Goal: Task Accomplishment & Management: Manage account settings

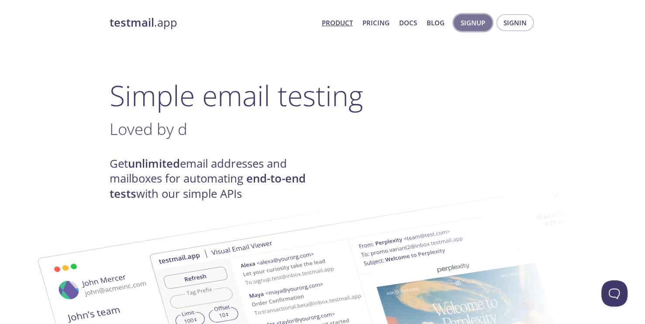
click at [472, 25] on span "Signup" at bounding box center [473, 22] width 24 height 11
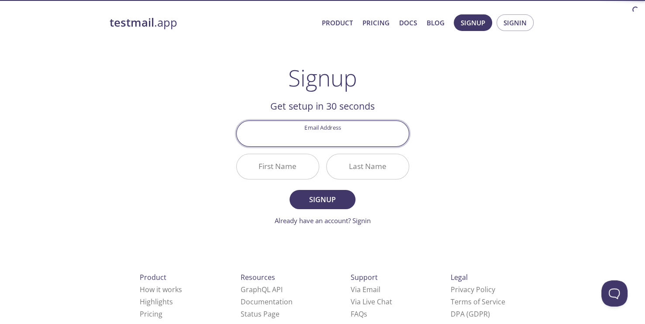
click at [367, 133] on input "Email Address" at bounding box center [323, 133] width 172 height 25
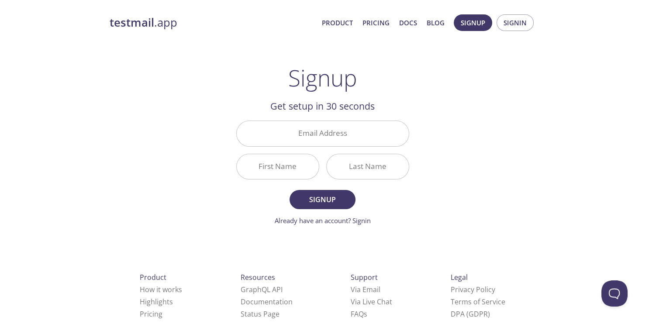
click at [506, 119] on div "testmail .app Product Pricing Docs Blog Signup Signin Signup Get setup in 30 se…" at bounding box center [322, 209] width 447 height 401
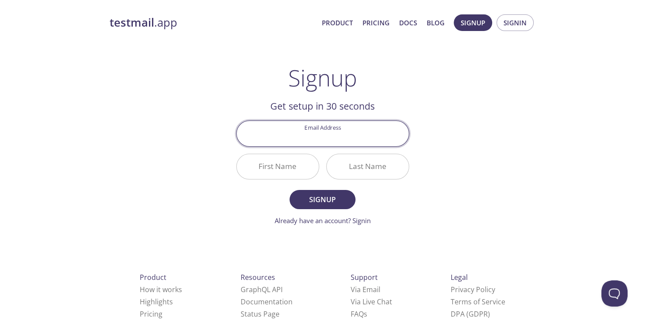
click at [346, 142] on input "Email Address" at bounding box center [323, 133] width 172 height 25
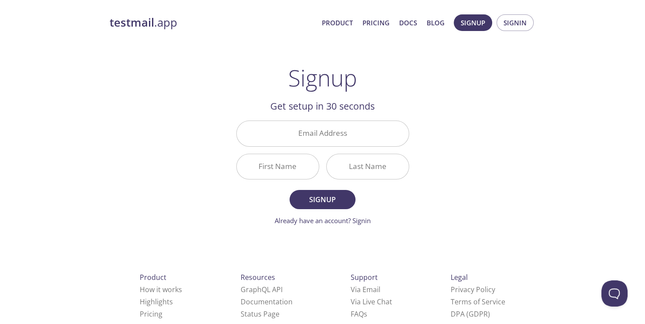
click at [421, 126] on div "testmail .app Product Pricing Docs Blog Signup Signin Signup Get setup in 30 se…" at bounding box center [322, 209] width 447 height 401
click at [363, 135] on input "Email Address" at bounding box center [323, 133] width 172 height 25
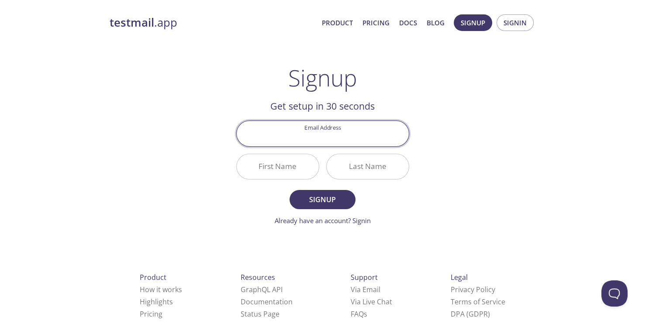
type input "[EMAIL_ADDRESS][PERSON_NAME][DOMAIN_NAME]"
click at [279, 165] on input "First Name" at bounding box center [278, 166] width 82 height 25
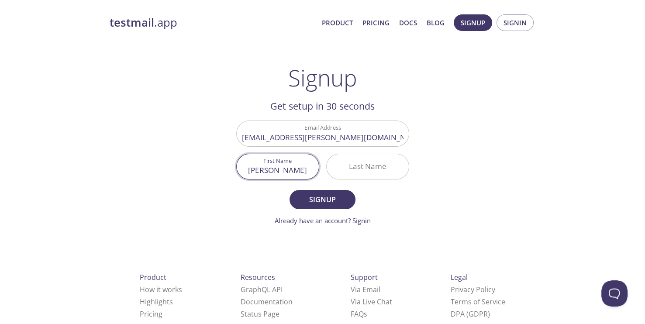
type input "[PERSON_NAME]"
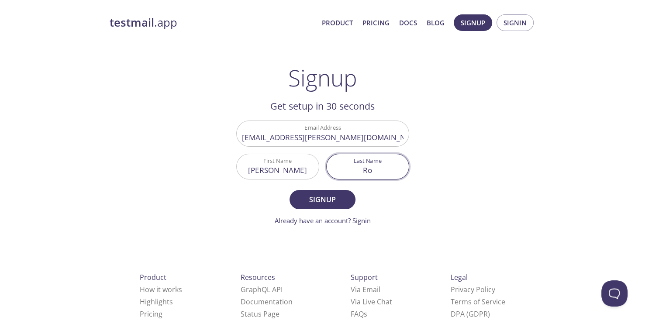
type input "R"
type input "[PERSON_NAME]"
click at [318, 204] on span "Signup" at bounding box center [322, 200] width 46 height 12
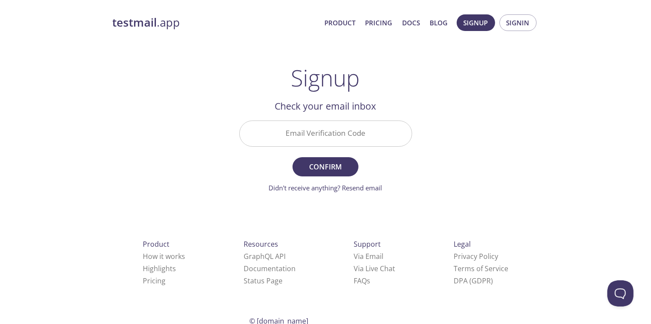
click at [347, 139] on input "Email Verification Code" at bounding box center [326, 133] width 172 height 25
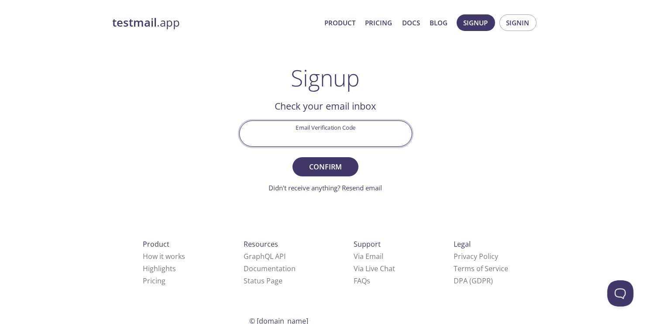
paste input "K6YBQSP"
type input "K6YBQSP"
click at [342, 168] on span "Confirm" at bounding box center [325, 167] width 46 height 12
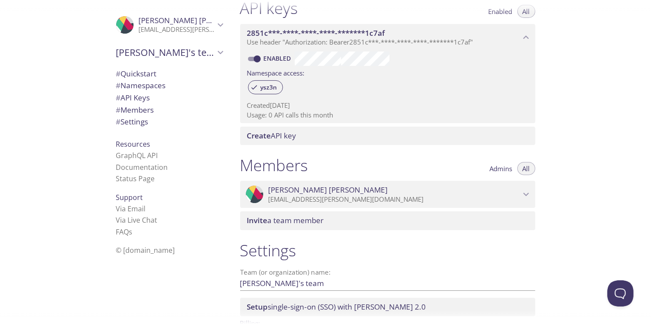
scroll to position [262, 0]
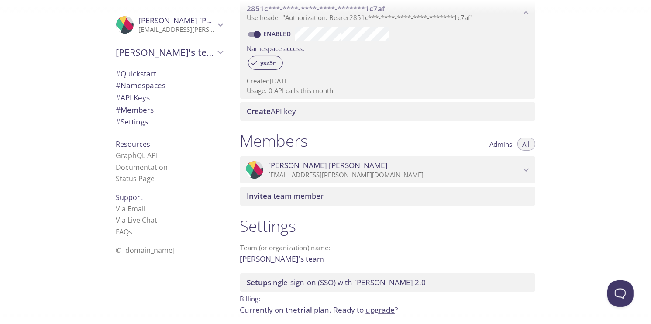
drag, startPoint x: 283, startPoint y: 142, endPoint x: 305, endPoint y: 138, distance: 22.4
click at [305, 138] on h1 "Members" at bounding box center [274, 141] width 68 height 20
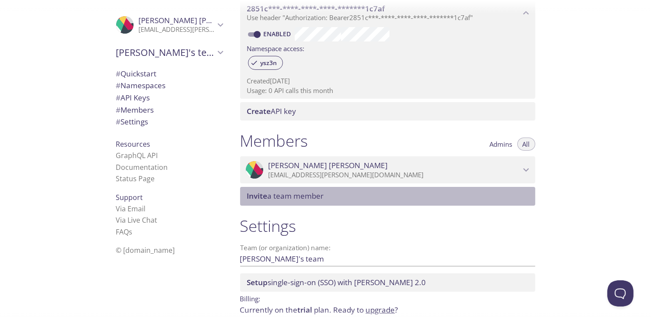
click at [299, 197] on span "Invite a team member" at bounding box center [285, 196] width 77 height 10
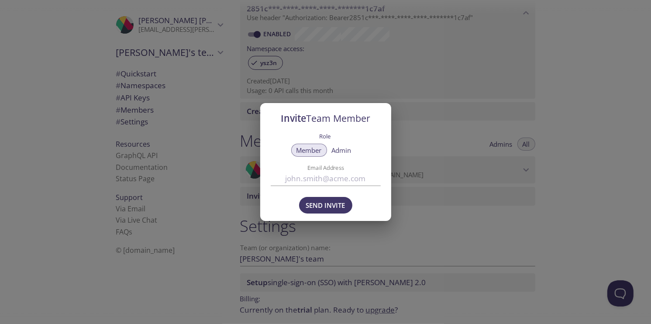
click at [325, 182] on input "Email Address" at bounding box center [326, 178] width 110 height 14
click at [383, 157] on div "Role Member Admin Email Address" at bounding box center [325, 160] width 131 height 61
click at [338, 143] on div "Member Admin" at bounding box center [326, 152] width 110 height 18
click at [342, 145] on button "Admin" at bounding box center [342, 150] width 30 height 13
click at [332, 183] on input "Email Address" at bounding box center [326, 178] width 110 height 14
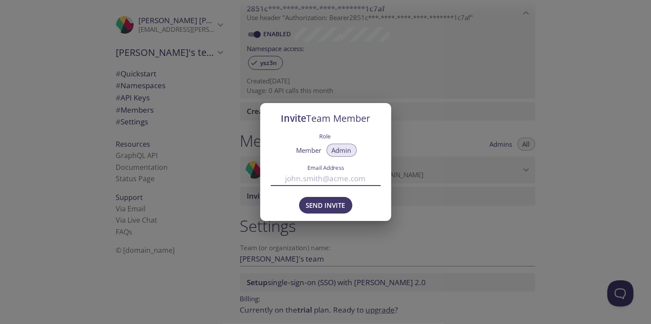
click at [367, 158] on div "Member Admin" at bounding box center [326, 152] width 110 height 18
click at [332, 184] on input "Email Address" at bounding box center [326, 178] width 110 height 14
click at [362, 166] on label "Email Address" at bounding box center [325, 168] width 83 height 6
click at [362, 171] on input "Email Address" at bounding box center [326, 178] width 110 height 14
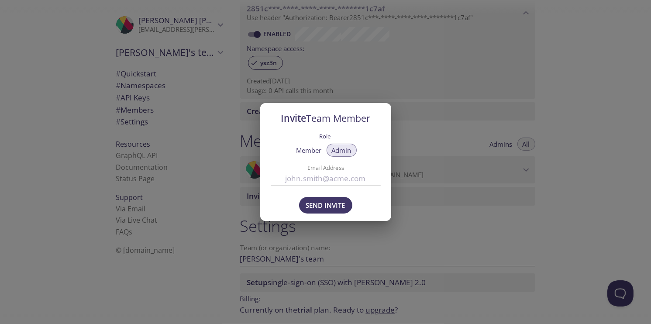
click at [375, 153] on div "Member Admin" at bounding box center [326, 152] width 110 height 18
click at [342, 174] on input "Email Address" at bounding box center [326, 178] width 110 height 14
click at [374, 152] on div "Member Admin" at bounding box center [326, 152] width 110 height 18
click at [453, 126] on div "Invite Team Member Role Member Admin Email Address Send Invite" at bounding box center [325, 162] width 651 height 324
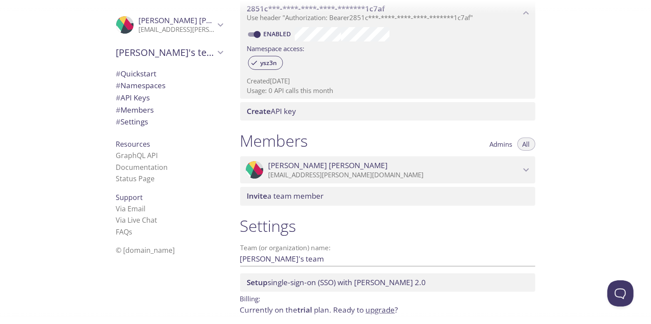
click at [204, 22] on span "[PERSON_NAME]" at bounding box center [177, 21] width 76 height 10
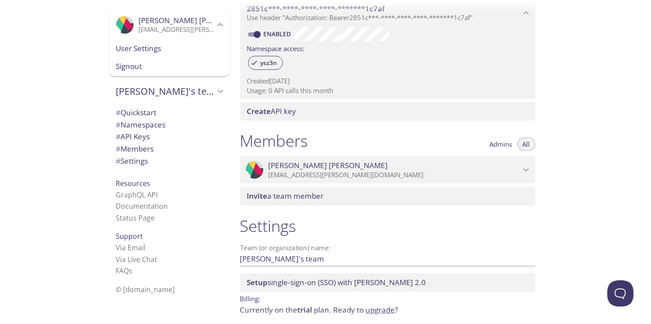
click at [204, 22] on span "[PERSON_NAME]" at bounding box center [177, 21] width 76 height 10
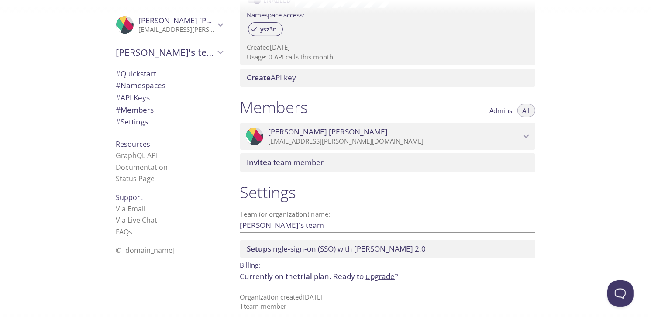
scroll to position [297, 0]
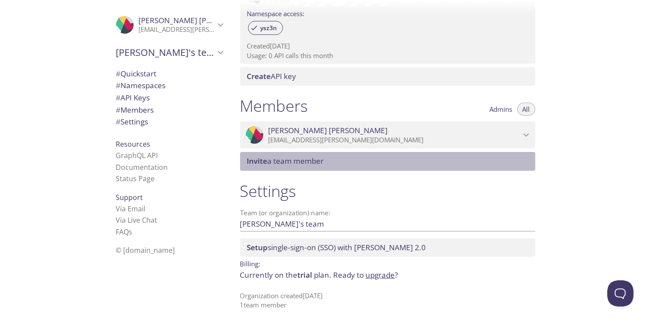
click at [443, 157] on span "Invite a team member" at bounding box center [389, 161] width 285 height 10
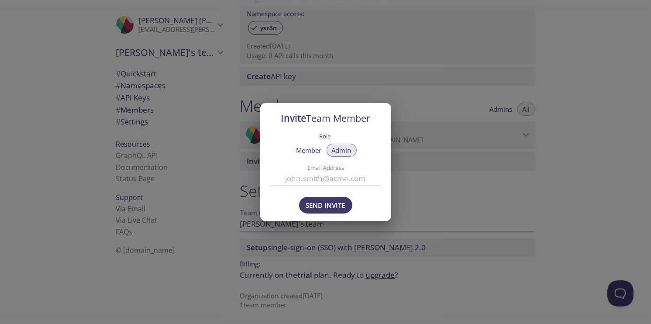
click at [346, 171] on div "Email Address" at bounding box center [326, 174] width 110 height 21
click at [359, 180] on input "Email Address" at bounding box center [326, 178] width 110 height 14
click at [477, 132] on div "Invite Team Member Role Member Admin Email Address Send Invite" at bounding box center [325, 162] width 651 height 324
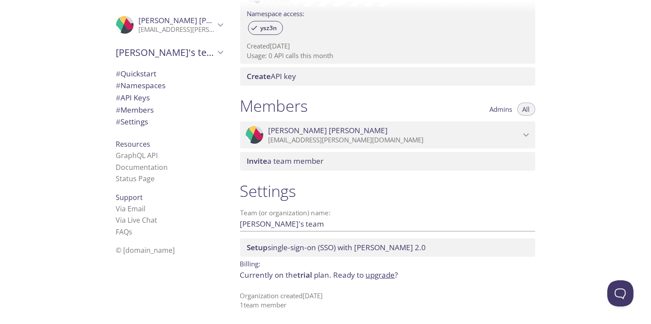
click at [284, 158] on span "Invite a team member" at bounding box center [285, 161] width 77 height 10
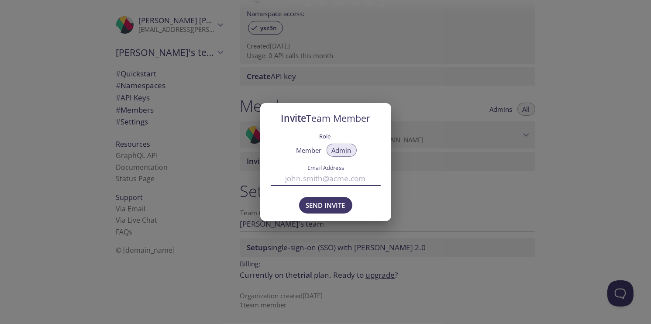
click at [324, 183] on input "Email Address" at bounding box center [326, 178] width 110 height 14
paste input "[EMAIL_ADDRESS][DOMAIN_NAME]"
type input "[EMAIL_ADDRESS][DOMAIN_NAME]"
click at [308, 207] on span "Send Invite" at bounding box center [325, 205] width 39 height 11
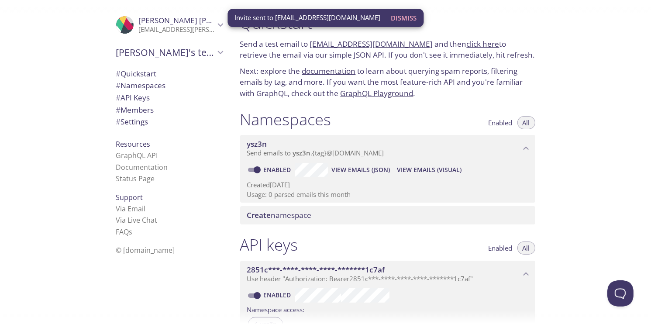
scroll to position [0, 0]
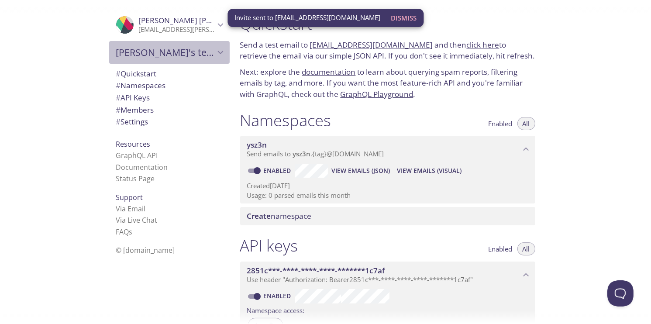
click at [196, 53] on span "[PERSON_NAME]'s team" at bounding box center [165, 52] width 99 height 12
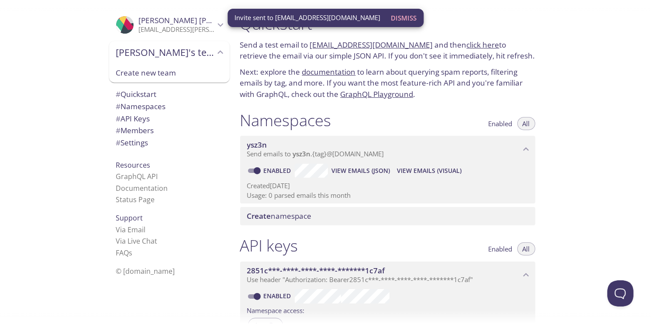
click at [215, 55] on icon "Arthur's team" at bounding box center [220, 52] width 11 height 11
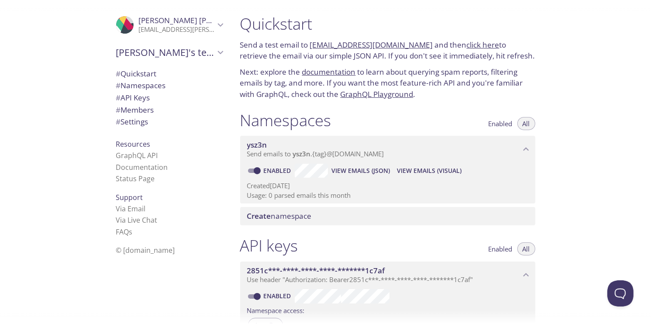
click at [361, 48] on link "[EMAIL_ADDRESS][DOMAIN_NAME]" at bounding box center [371, 45] width 123 height 10
click at [367, 45] on link "[EMAIL_ADDRESS][DOMAIN_NAME]" at bounding box center [371, 45] width 123 height 10
drag, startPoint x: 579, startPoint y: 91, endPoint x: 571, endPoint y: 90, distance: 7.5
click at [579, 91] on div "Quickstart Send a test email to [EMAIL_ADDRESS][DOMAIN_NAME] and then click her…" at bounding box center [442, 162] width 419 height 324
click at [467, 43] on link "click here" at bounding box center [483, 45] width 33 height 10
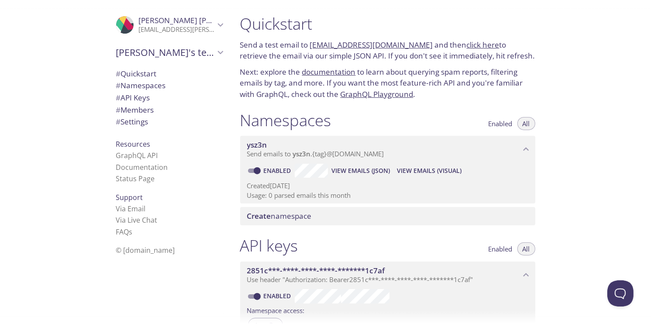
click at [367, 44] on link "[EMAIL_ADDRESS][DOMAIN_NAME]" at bounding box center [371, 45] width 123 height 10
click at [474, 46] on link "click here" at bounding box center [483, 45] width 33 height 10
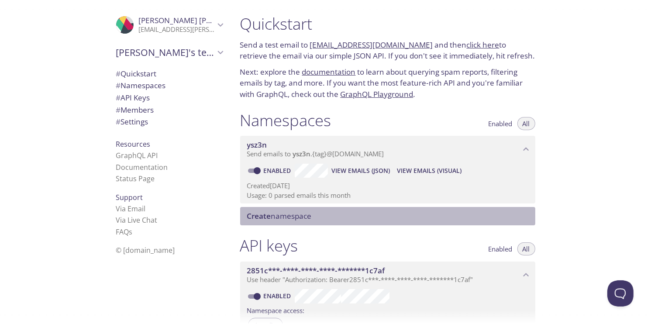
click at [278, 222] on div "Create namespace" at bounding box center [387, 216] width 295 height 18
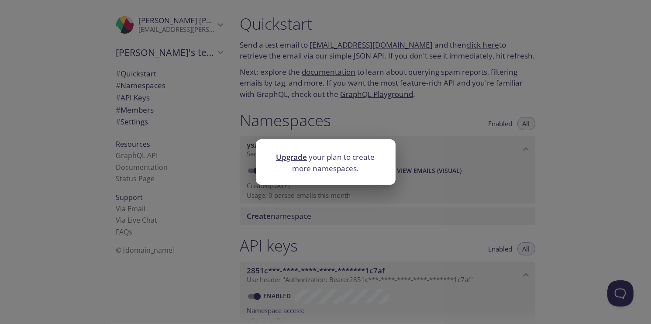
click at [332, 92] on div "Upgrade your plan to create more namespaces." at bounding box center [325, 162] width 651 height 324
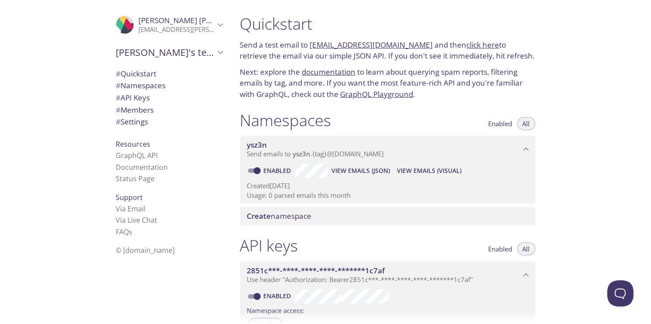
click at [132, 86] on span "# Namespaces" at bounding box center [141, 85] width 50 height 10
click at [148, 108] on span "# Members" at bounding box center [135, 110] width 38 height 10
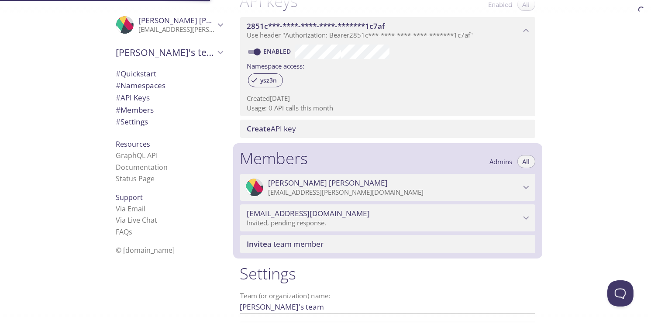
scroll to position [327, 0]
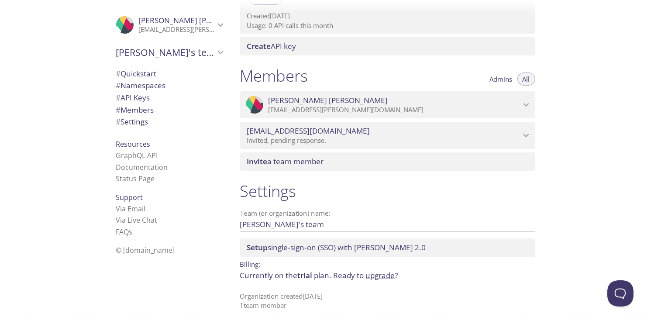
click at [141, 119] on span "# Settings" at bounding box center [132, 122] width 32 height 10
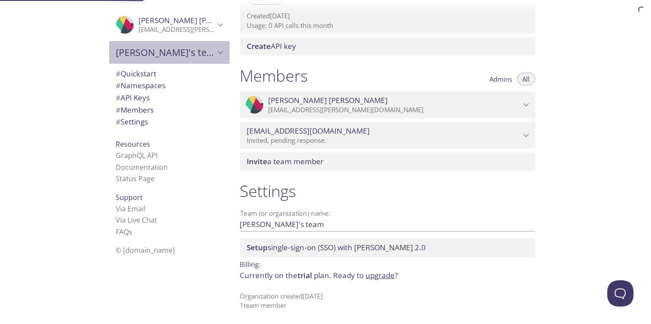
click at [183, 54] on span "[PERSON_NAME]'s team" at bounding box center [165, 52] width 99 height 12
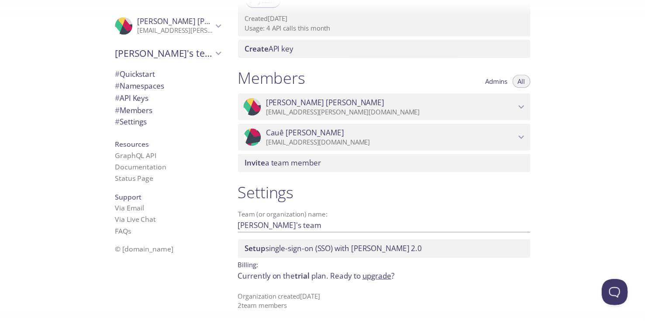
scroll to position [327, 0]
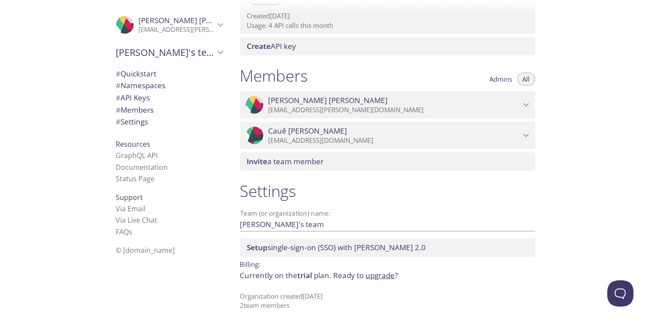
click at [377, 273] on link "upgrade" at bounding box center [380, 275] width 29 height 10
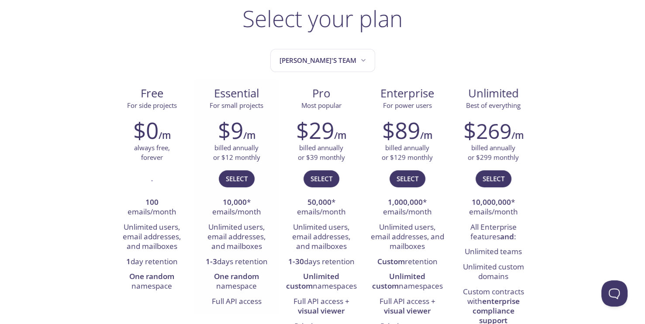
scroll to position [87, 0]
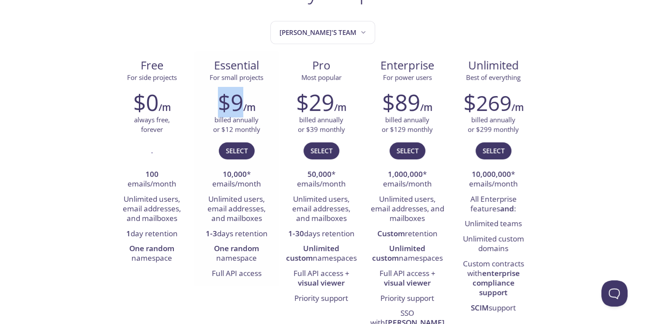
drag, startPoint x: 230, startPoint y: 105, endPoint x: 242, endPoint y: 106, distance: 11.8
click at [242, 106] on h2 "$9" at bounding box center [230, 102] width 25 height 26
click at [239, 119] on p "billed annually or $12 monthly" at bounding box center [236, 124] width 47 height 19
drag, startPoint x: 227, startPoint y: 113, endPoint x: 239, endPoint y: 113, distance: 11.8
click at [239, 113] on h2 "$9" at bounding box center [230, 102] width 25 height 26
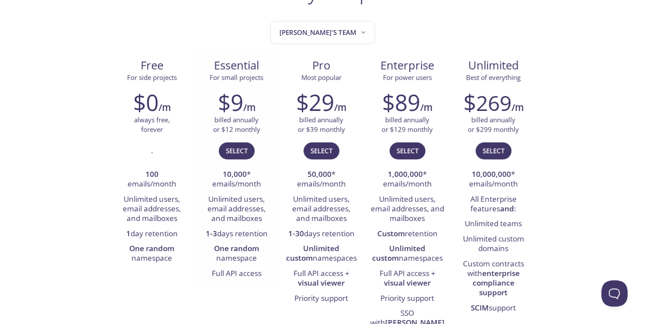
click at [233, 125] on p "billed annually or $12 monthly" at bounding box center [236, 124] width 47 height 19
drag, startPoint x: 230, startPoint y: 170, endPoint x: 249, endPoint y: 170, distance: 19.2
click at [249, 170] on li "10,000 * emails/month" at bounding box center [237, 179] width 72 height 25
click at [258, 186] on li "10,000 * emails/month" at bounding box center [237, 179] width 72 height 25
click at [216, 183] on li "10,000 * emails/month" at bounding box center [237, 179] width 72 height 25
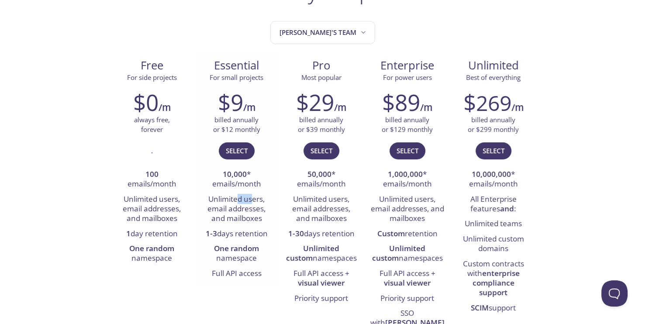
drag, startPoint x: 239, startPoint y: 197, endPoint x: 256, endPoint y: 196, distance: 17.9
click at [256, 196] on li "Unlimited users, email addresses, and mailboxes" at bounding box center [237, 209] width 72 height 35
click at [239, 201] on li "Unlimited users, email addresses, and mailboxes" at bounding box center [237, 209] width 72 height 35
drag, startPoint x: 240, startPoint y: 203, endPoint x: 252, endPoint y: 201, distance: 12.3
click at [252, 201] on li "Unlimited users, email addresses, and mailboxes" at bounding box center [237, 209] width 72 height 35
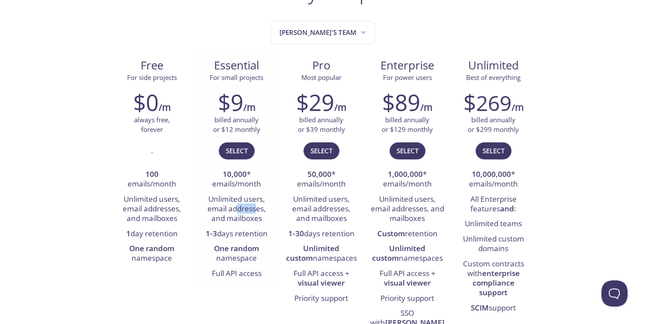
drag, startPoint x: 238, startPoint y: 209, endPoint x: 248, endPoint y: 208, distance: 10.1
click at [255, 208] on li "Unlimited users, email addresses, and mailboxes" at bounding box center [237, 209] width 72 height 35
drag, startPoint x: 232, startPoint y: 208, endPoint x: 247, endPoint y: 208, distance: 14.9
click at [244, 208] on li "Unlimited users, email addresses, and mailboxes" at bounding box center [237, 209] width 72 height 35
drag, startPoint x: 227, startPoint y: 218, endPoint x: 236, endPoint y: 218, distance: 9.2
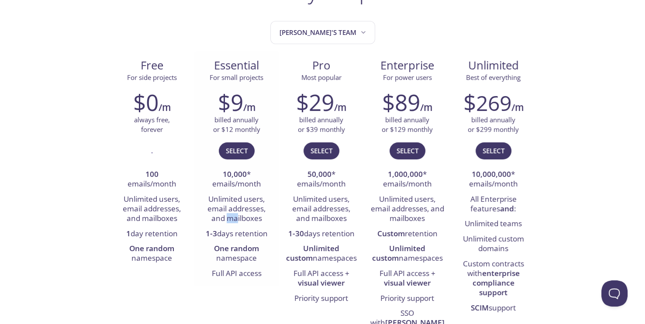
click at [236, 218] on li "Unlimited users, email addresses, and mailboxes" at bounding box center [237, 209] width 72 height 35
drag, startPoint x: 247, startPoint y: 218, endPoint x: 253, endPoint y: 218, distance: 6.1
click at [253, 218] on li "Unlimited users, email addresses, and mailboxes" at bounding box center [237, 209] width 72 height 35
drag, startPoint x: 220, startPoint y: 238, endPoint x: 242, endPoint y: 239, distance: 22.7
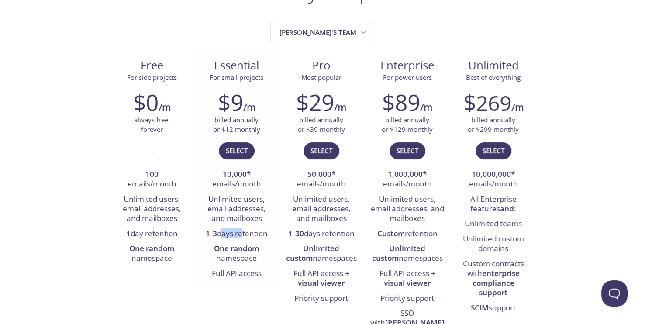
click at [242, 238] on li "1-3 days retention" at bounding box center [237, 234] width 72 height 15
click at [255, 239] on li "1-3 days retention" at bounding box center [237, 234] width 72 height 15
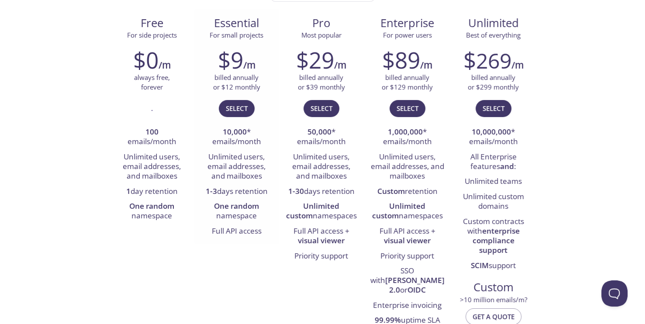
scroll to position [131, 0]
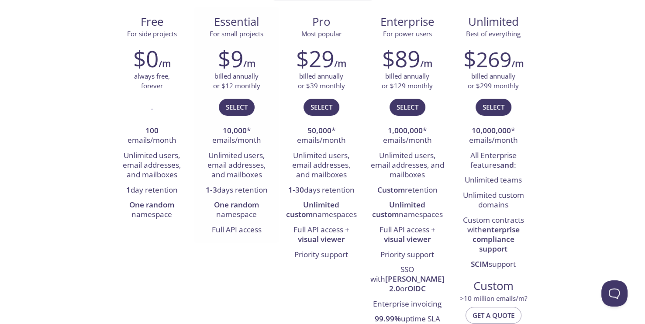
drag, startPoint x: 235, startPoint y: 218, endPoint x: 244, endPoint y: 216, distance: 9.3
click at [244, 216] on li "One random namespace" at bounding box center [237, 210] width 72 height 25
click at [256, 219] on li "One random namespace" at bounding box center [237, 210] width 72 height 25
drag, startPoint x: 234, startPoint y: 230, endPoint x: 251, endPoint y: 230, distance: 17.0
click at [251, 230] on li "Full API access" at bounding box center [237, 230] width 72 height 15
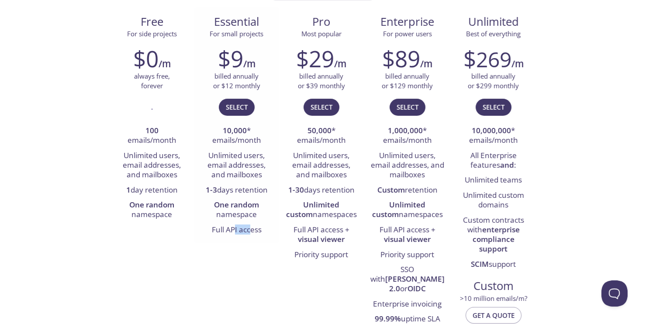
click at [251, 230] on li "Full API access" at bounding box center [237, 230] width 72 height 15
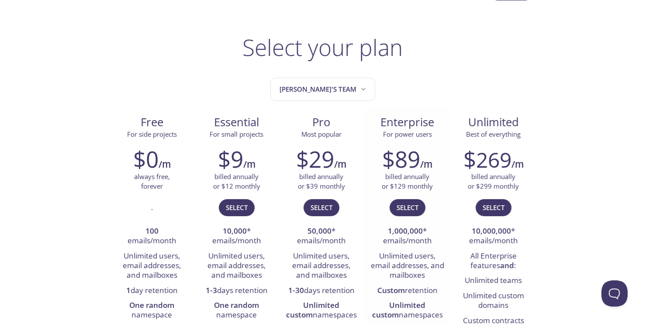
scroll to position [0, 0]
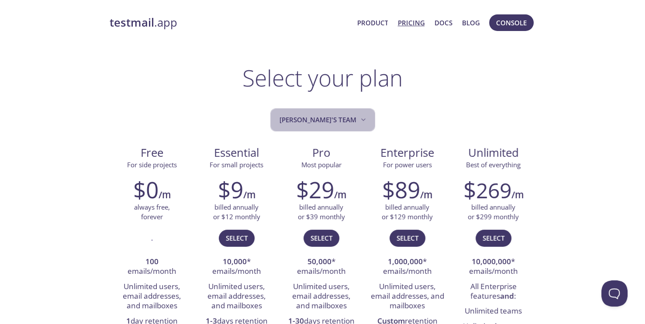
click at [339, 121] on span "[PERSON_NAME]'s team" at bounding box center [324, 120] width 88 height 12
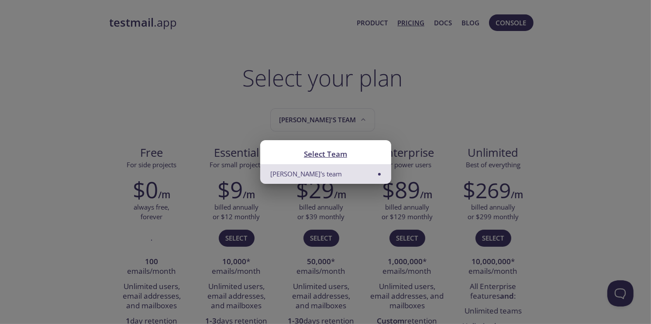
click at [389, 111] on div "Select Team Arthur's team" at bounding box center [325, 162] width 651 height 324
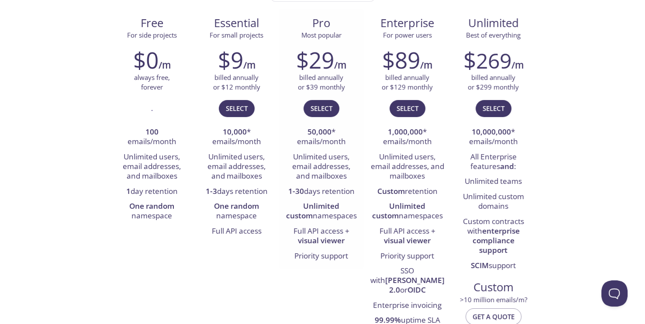
scroll to position [131, 0]
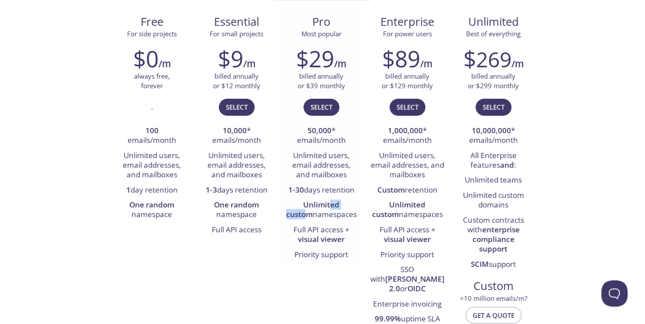
drag, startPoint x: 316, startPoint y: 204, endPoint x: 348, endPoint y: 201, distance: 32.5
click at [340, 201] on strong "Unlimited custom" at bounding box center [313, 210] width 54 height 20
click at [363, 204] on div "$29 /m billed annually or $39 monthly Select 50,000 * emails/month Unlimited us…" at bounding box center [321, 154] width 85 height 228
drag, startPoint x: 344, startPoint y: 205, endPoint x: 351, endPoint y: 205, distance: 7.0
click at [340, 205] on strong "Unlimited custom" at bounding box center [313, 210] width 54 height 20
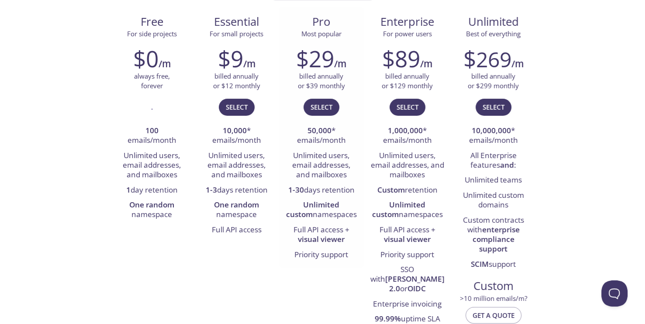
click at [357, 206] on li "Unlimited custom namespaces" at bounding box center [322, 210] width 72 height 25
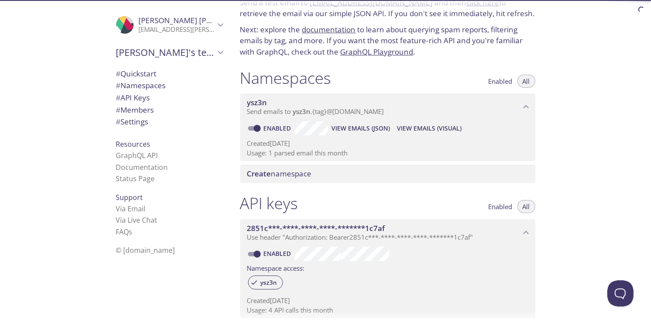
scroll to position [44, 0]
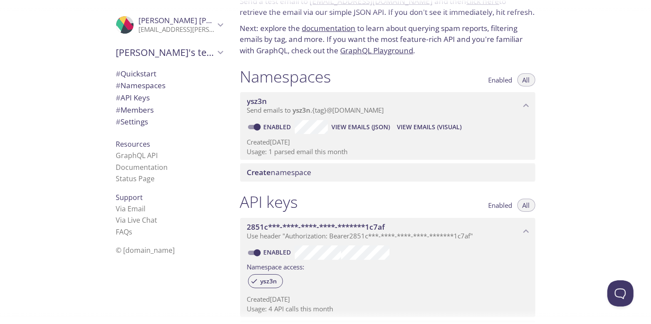
click at [272, 173] on span "Create namespace" at bounding box center [279, 172] width 65 height 10
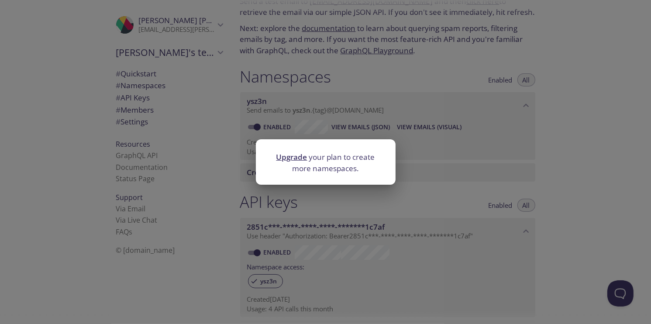
click at [397, 187] on div "Upgrade your plan to create more namespaces." at bounding box center [325, 162] width 651 height 324
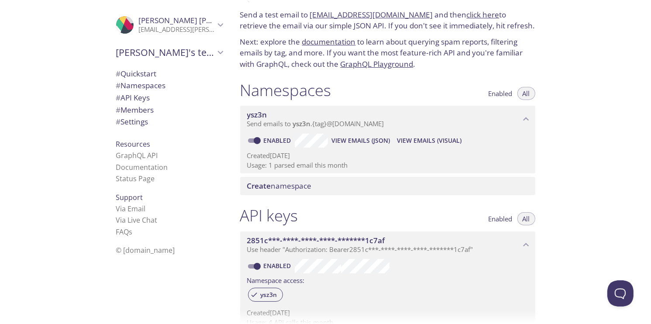
scroll to position [0, 0]
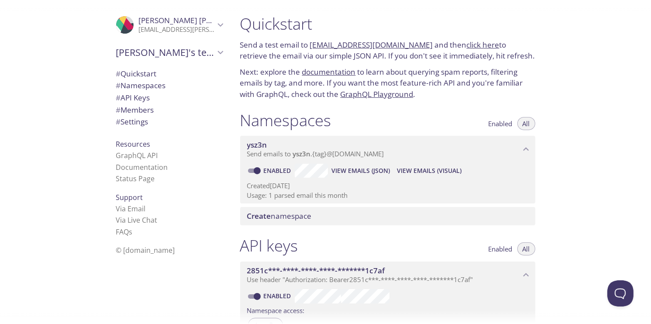
click at [391, 150] on p "Send emails to ysz3n . {tag} @inbox.testmail.app" at bounding box center [383, 154] width 273 height 9
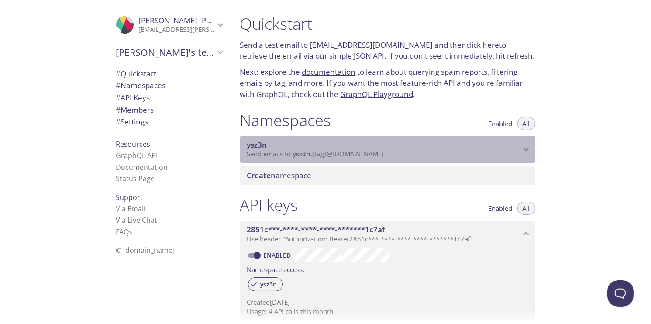
click at [375, 152] on span "Send emails to ysz3n . {tag} @inbox.testmail.app" at bounding box center [315, 153] width 137 height 9
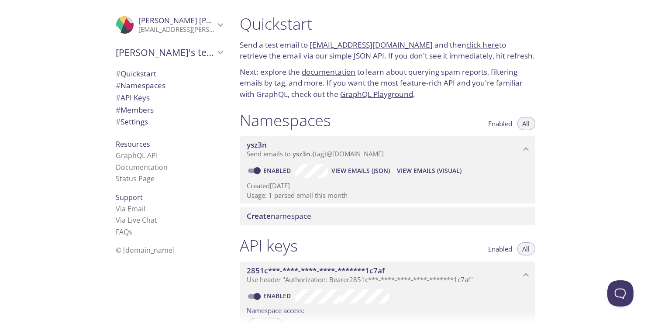
click at [264, 171] on link "Enabled" at bounding box center [279, 170] width 32 height 8
click at [264, 171] on input "Enabled" at bounding box center [257, 171] width 31 height 10
click at [255, 170] on span at bounding box center [253, 171] width 11 height 4
click at [255, 170] on input "Disabled" at bounding box center [250, 171] width 31 height 10
checkbox input "true"
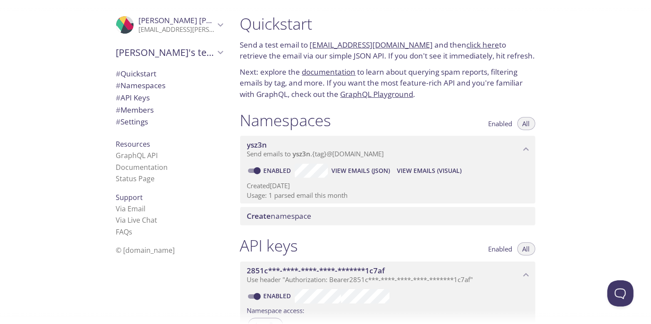
drag, startPoint x: 298, startPoint y: 178, endPoint x: 276, endPoint y: 190, distance: 25.6
click at [276, 190] on p "Created 15 Oct 2025" at bounding box center [387, 185] width 281 height 9
click at [356, 174] on span "View Emails (JSON)" at bounding box center [361, 171] width 59 height 10
click at [417, 84] on p "Next: explore the documentation to learn about querying spam reports, filtering…" at bounding box center [387, 83] width 295 height 34
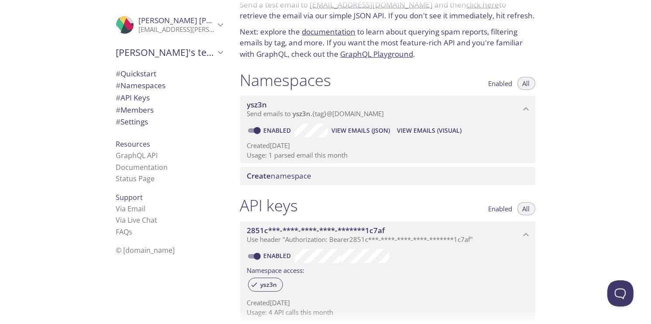
scroll to position [44, 0]
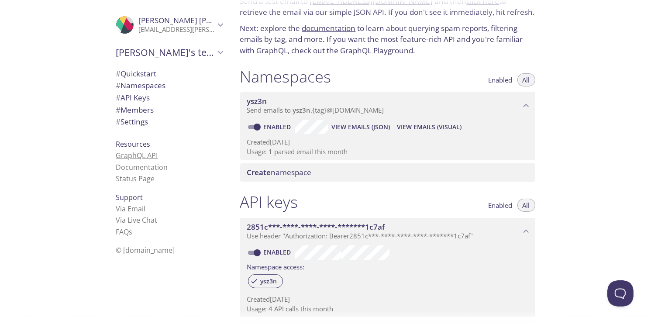
click at [138, 154] on link "GraphQL API" at bounding box center [137, 156] width 42 height 10
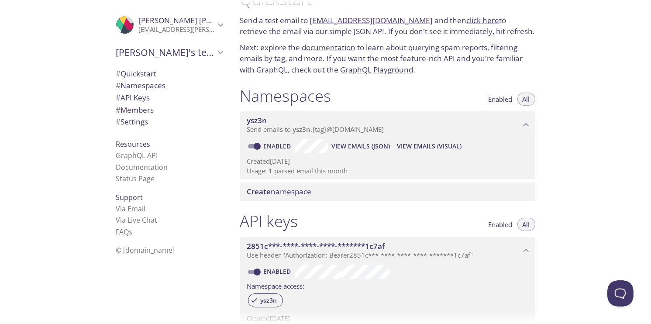
scroll to position [0, 0]
